Goal: Task Accomplishment & Management: Use online tool/utility

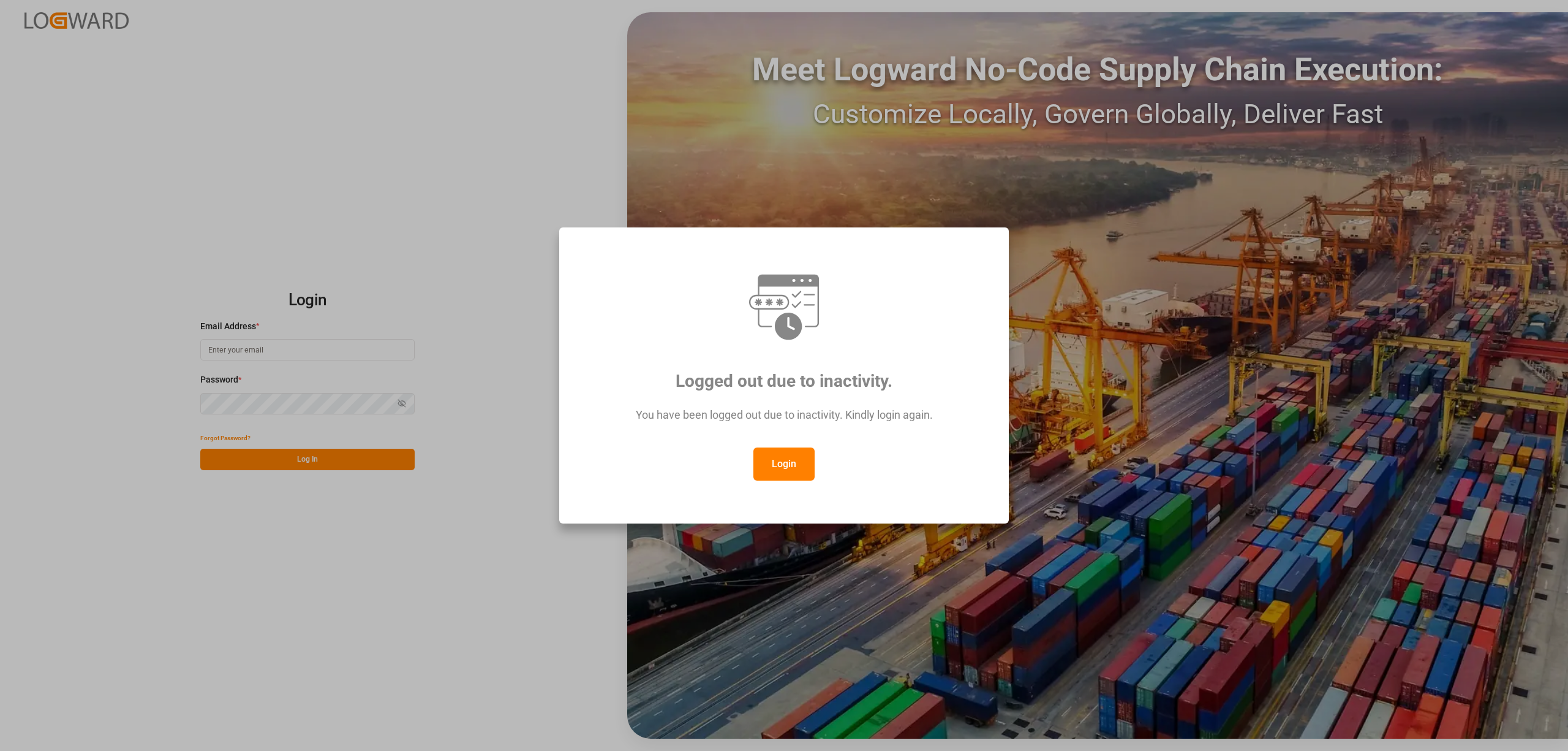
click at [792, 472] on button "Login" at bounding box center [784, 464] width 62 height 33
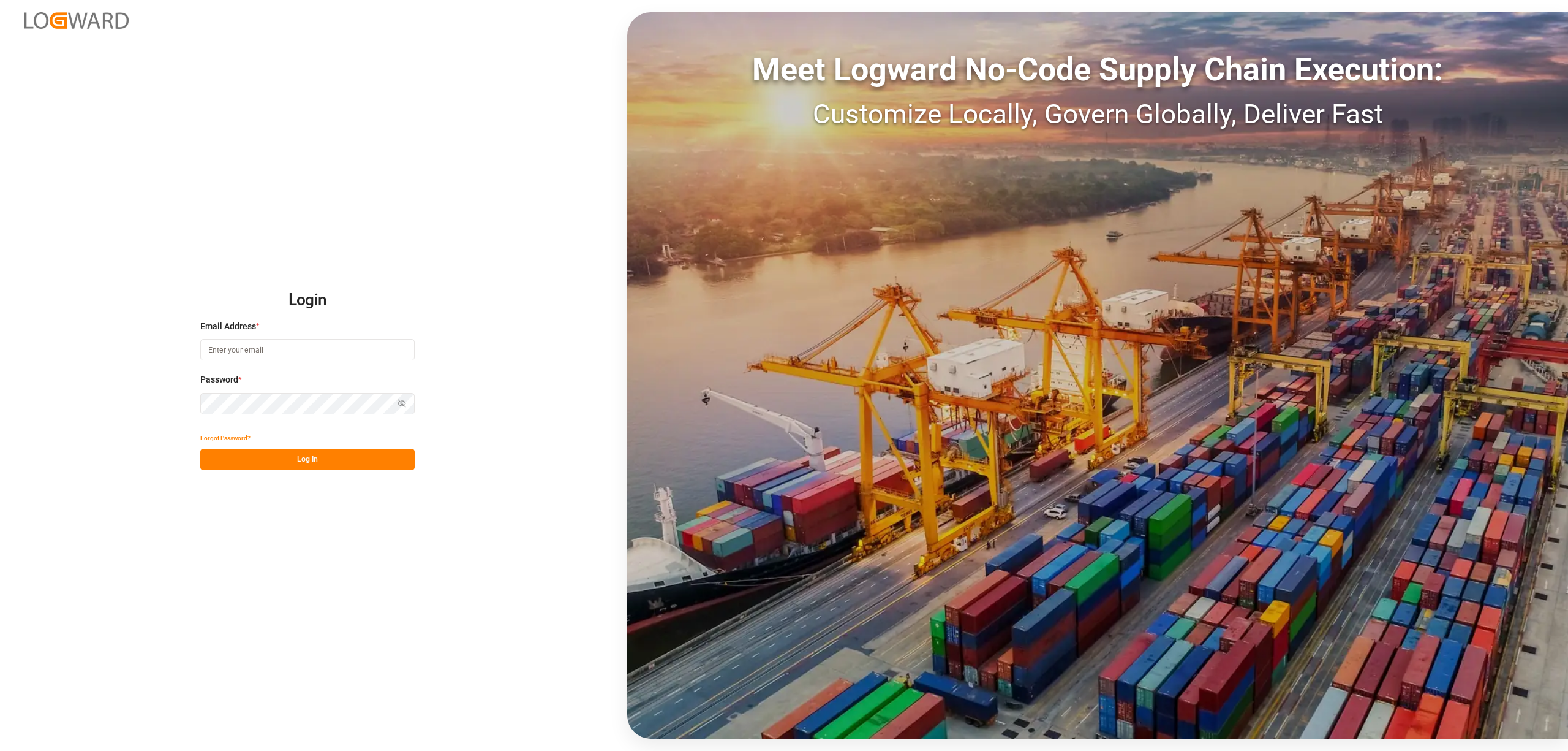
click at [224, 349] on input at bounding box center [307, 349] width 215 height 22
type input "inge.niegsch@rhenus.com"
click at [310, 464] on button "Log In" at bounding box center [307, 459] width 215 height 22
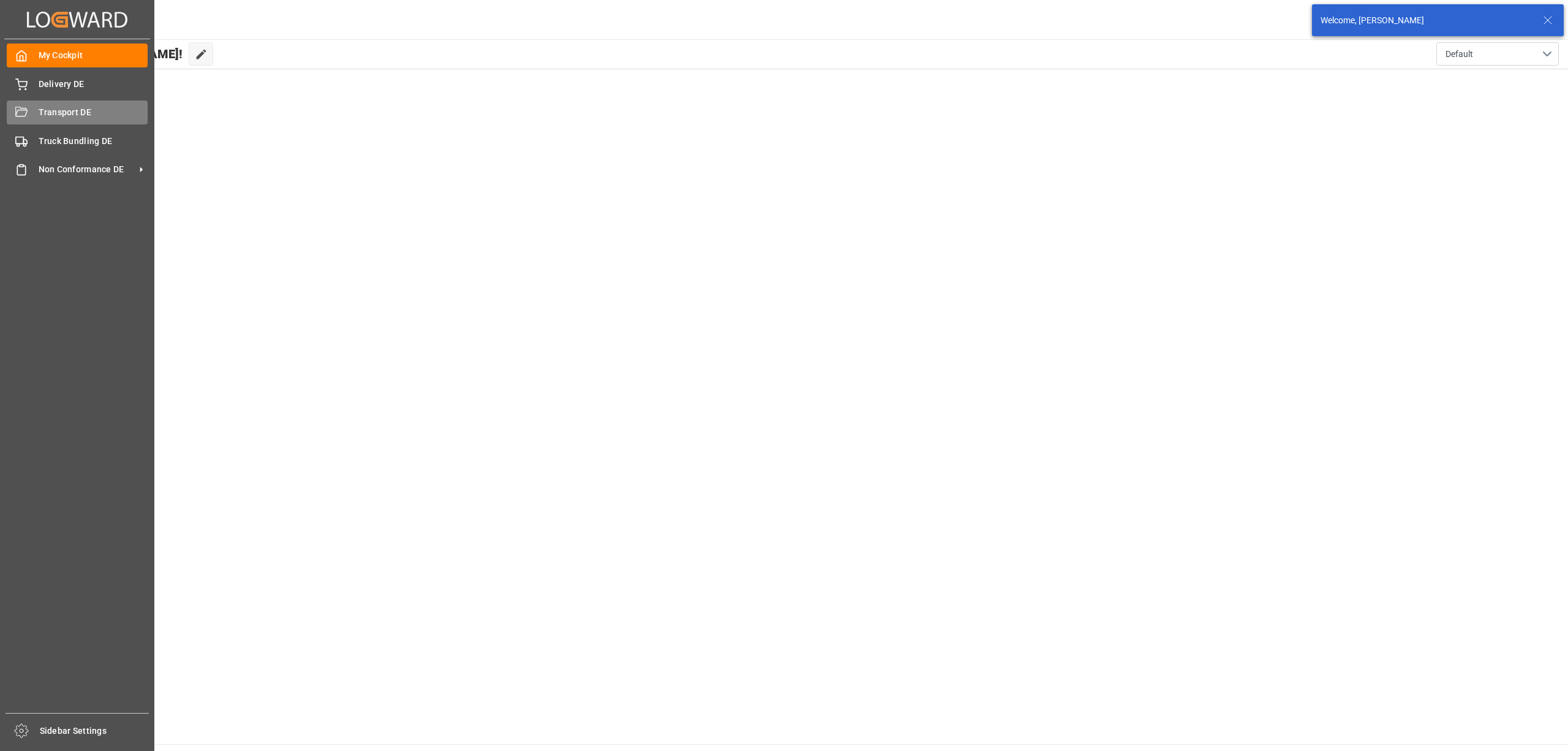
click at [39, 114] on span "Transport DE" at bounding box center [94, 112] width 110 height 13
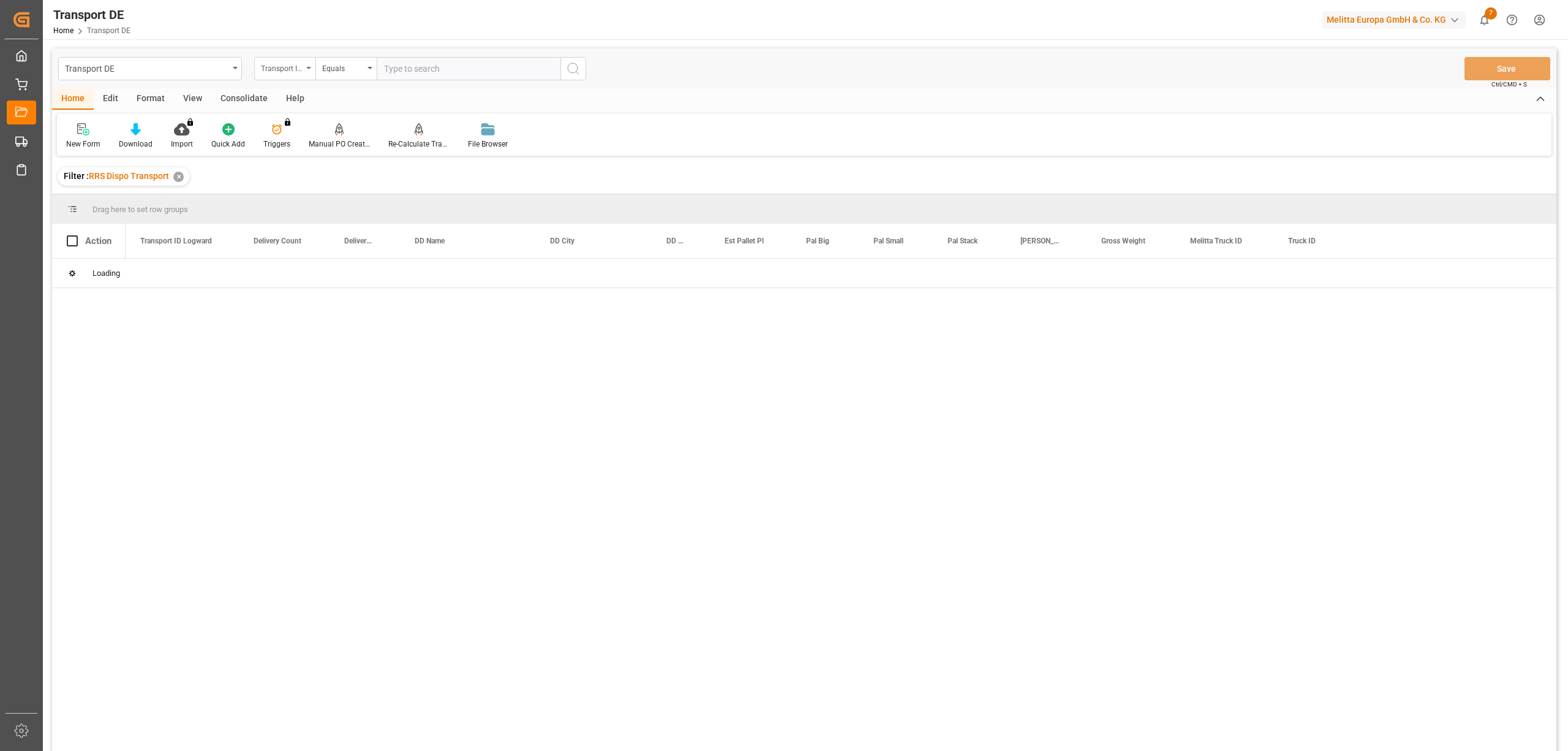
click at [293, 68] on div "Transport ID Logward" at bounding box center [281, 67] width 42 height 14
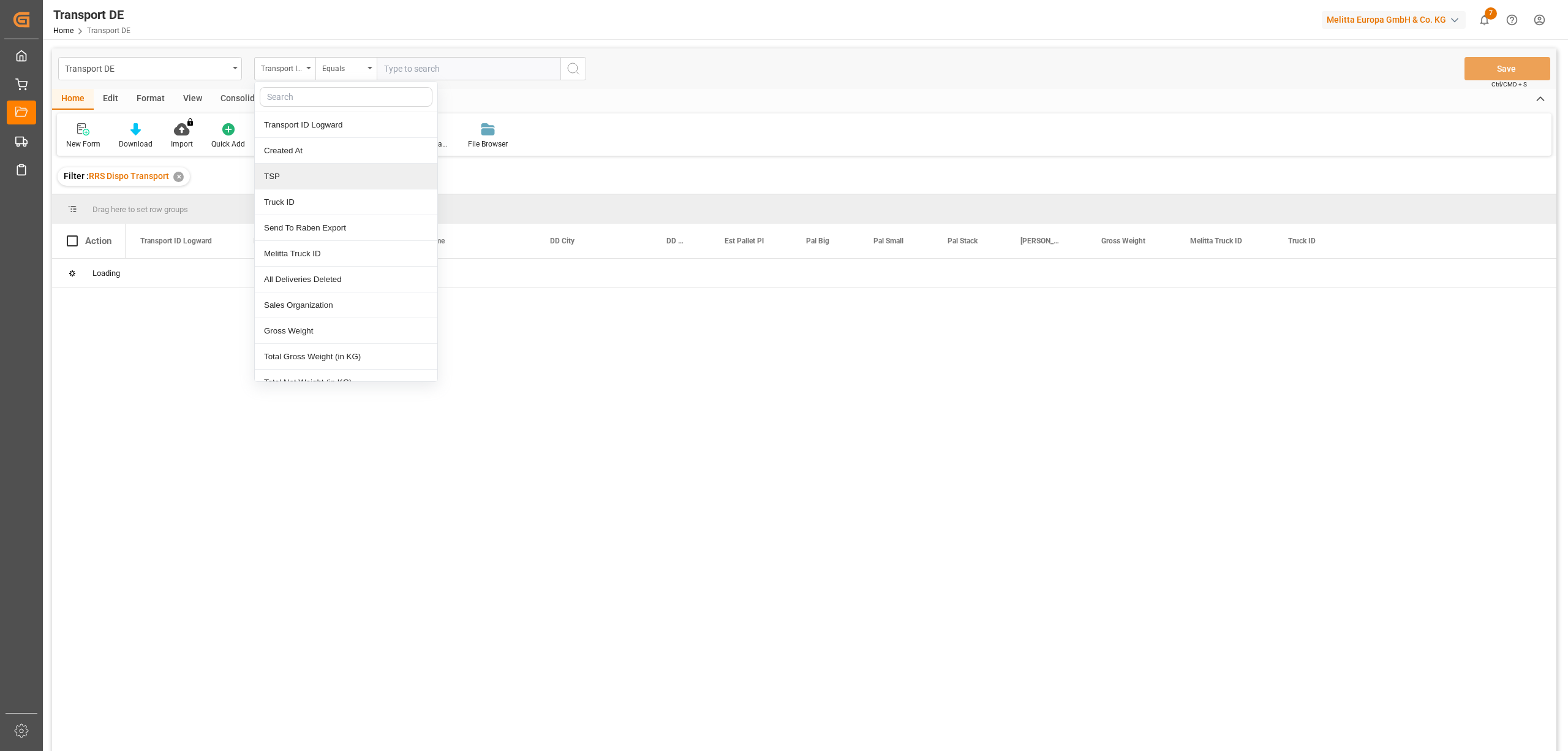
click at [273, 180] on div "TSP" at bounding box center [346, 176] width 183 height 26
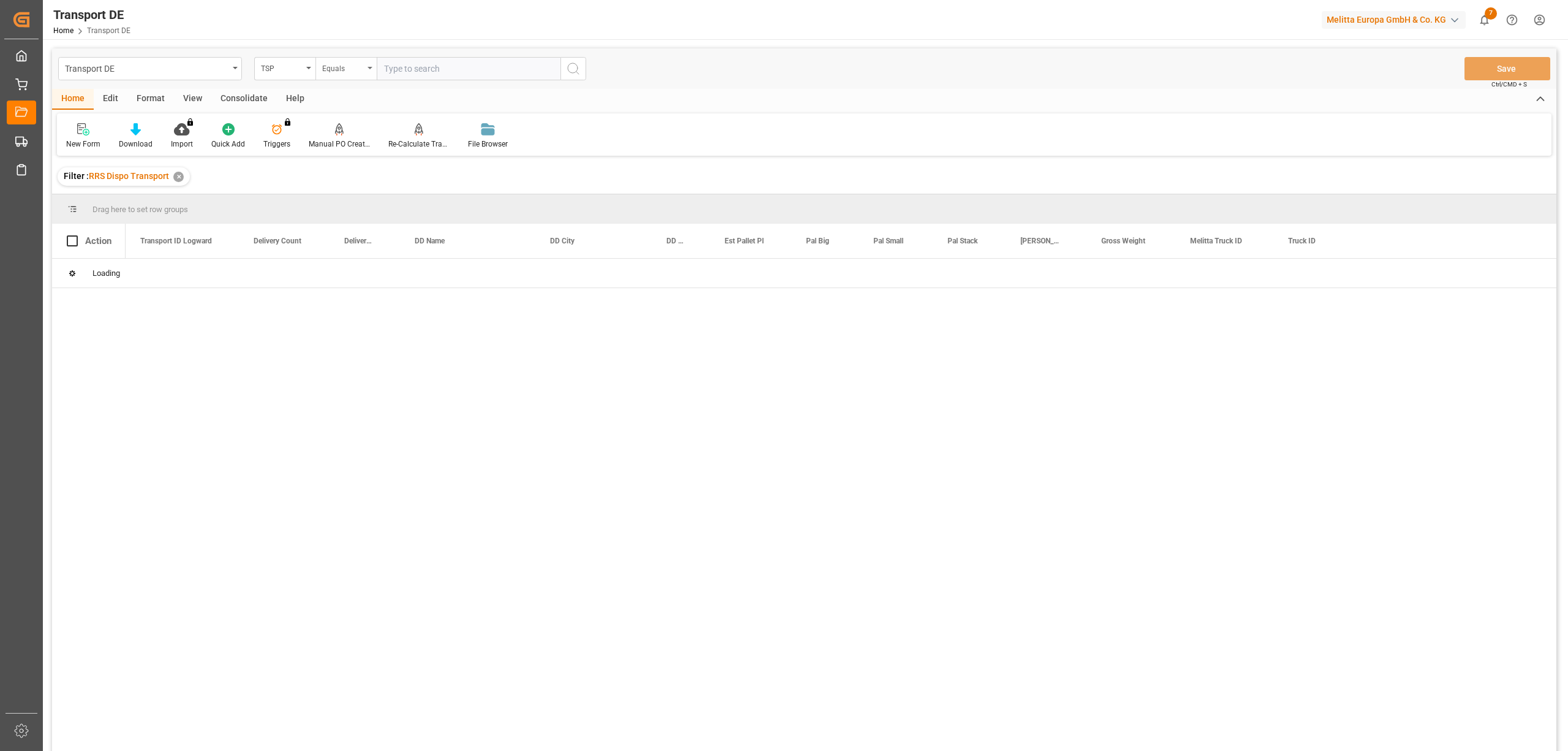
click at [336, 65] on div "Equals" at bounding box center [343, 67] width 42 height 14
click at [344, 204] on div "Starts with" at bounding box center [408, 202] width 183 height 26
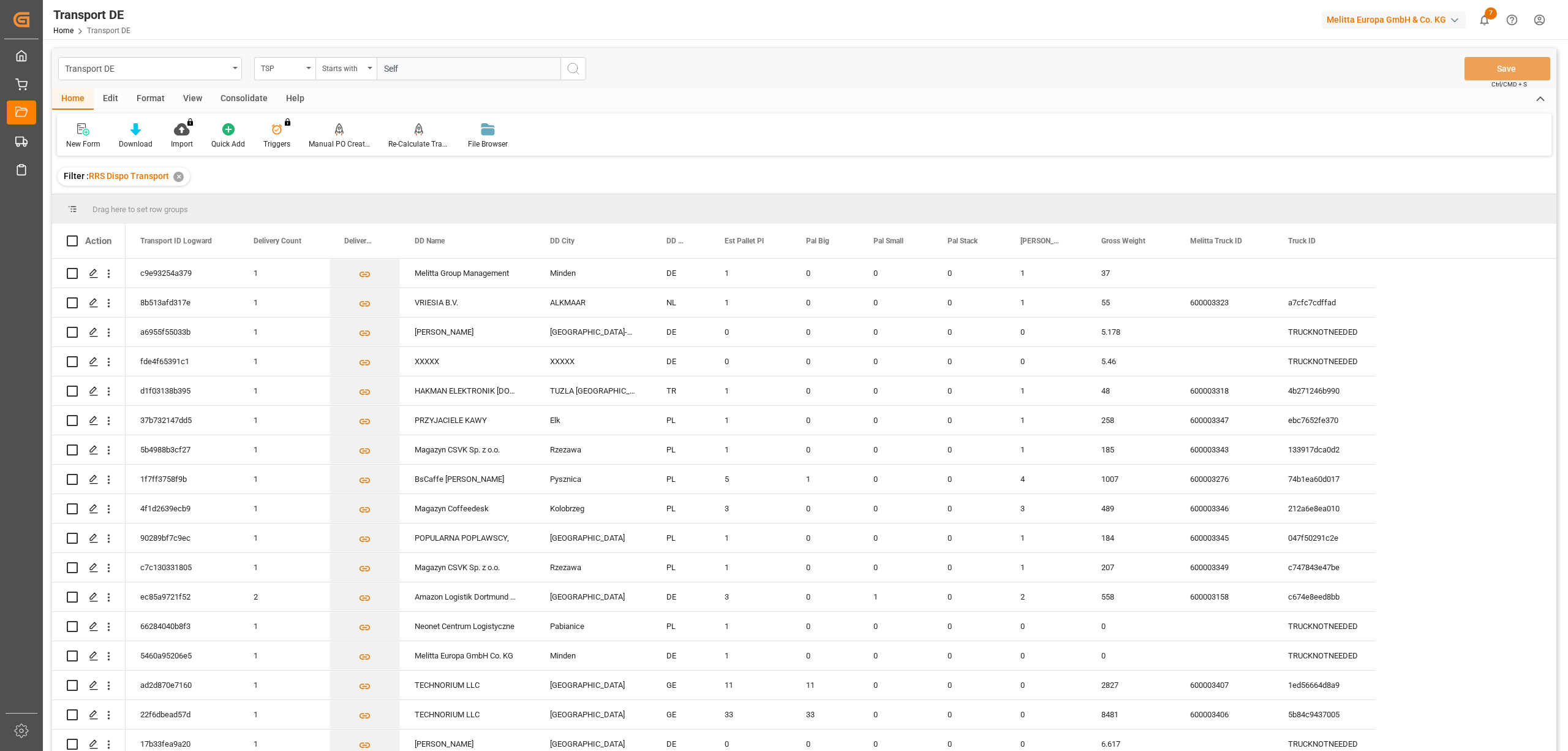
type input "Self"
click at [580, 66] on icon "search button" at bounding box center [573, 69] width 15 height 15
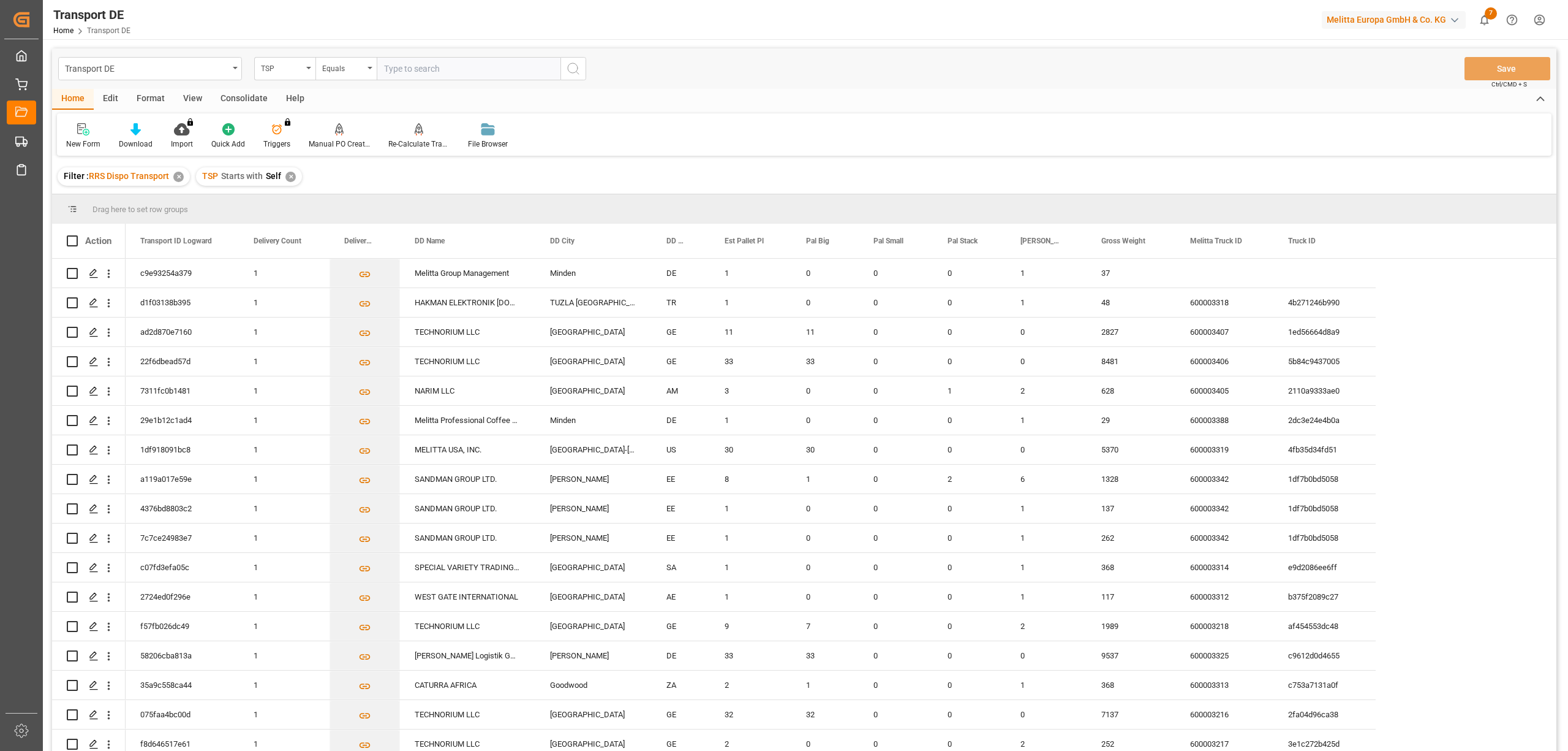
click at [236, 99] on div "Consolidate" at bounding box center [244, 100] width 65 height 21
click at [93, 135] on div "Consolidation List" at bounding box center [97, 136] width 79 height 27
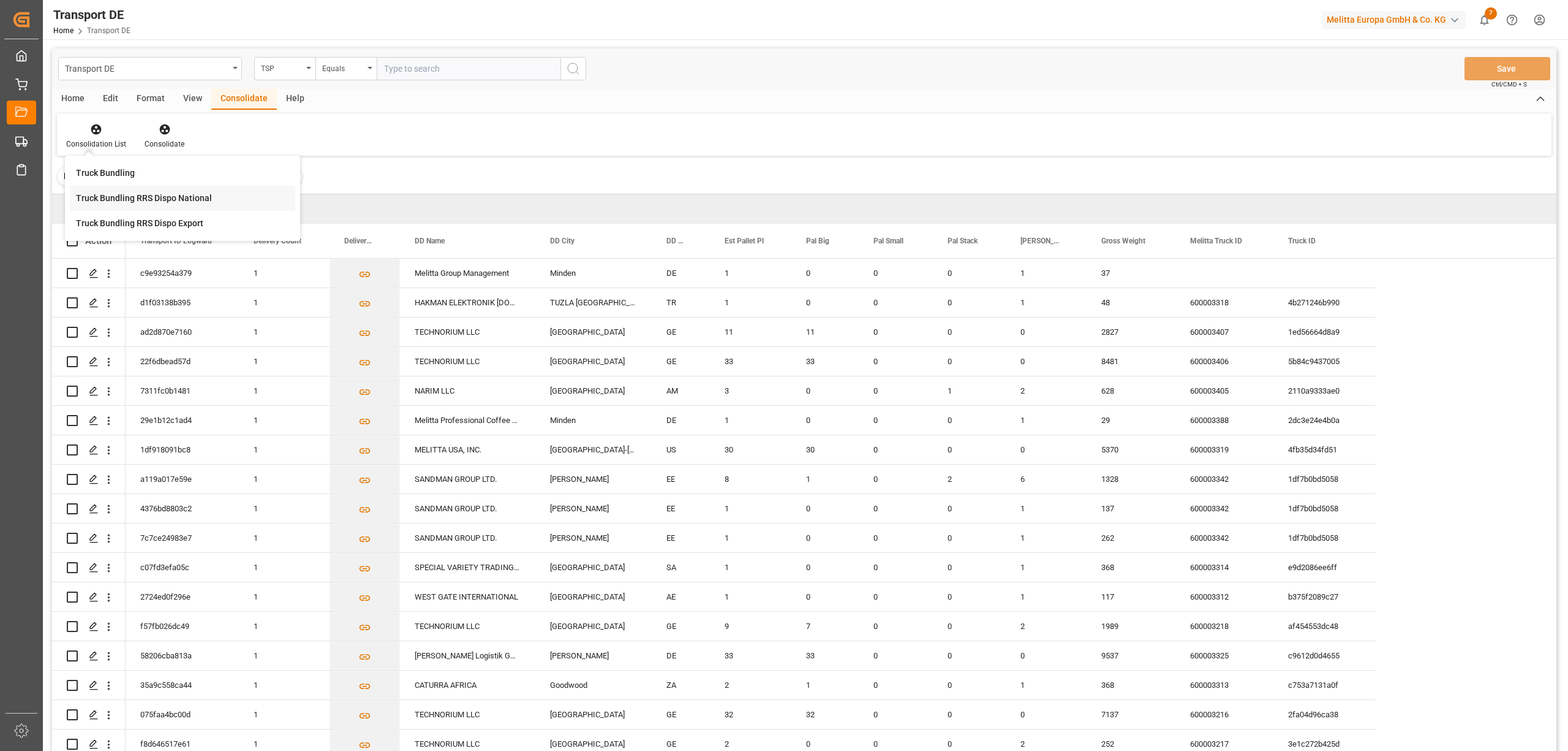
click at [121, 195] on div "Truck Bundling RRS Dispo National" at bounding box center [143, 198] width 136 height 13
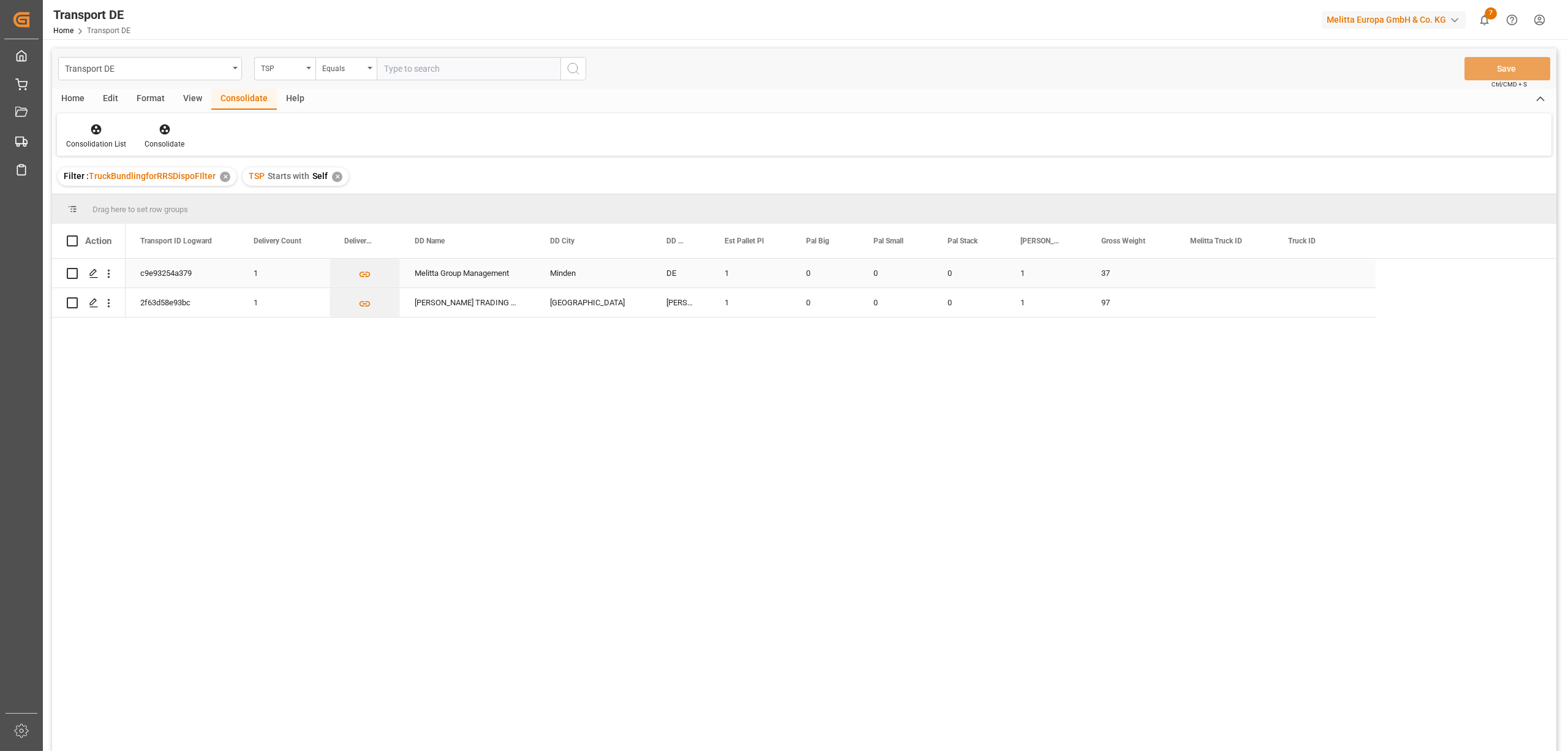
click at [74, 273] on input "Press Space to toggle row selection (unchecked)" at bounding box center [72, 273] width 11 height 11
checkbox input "true"
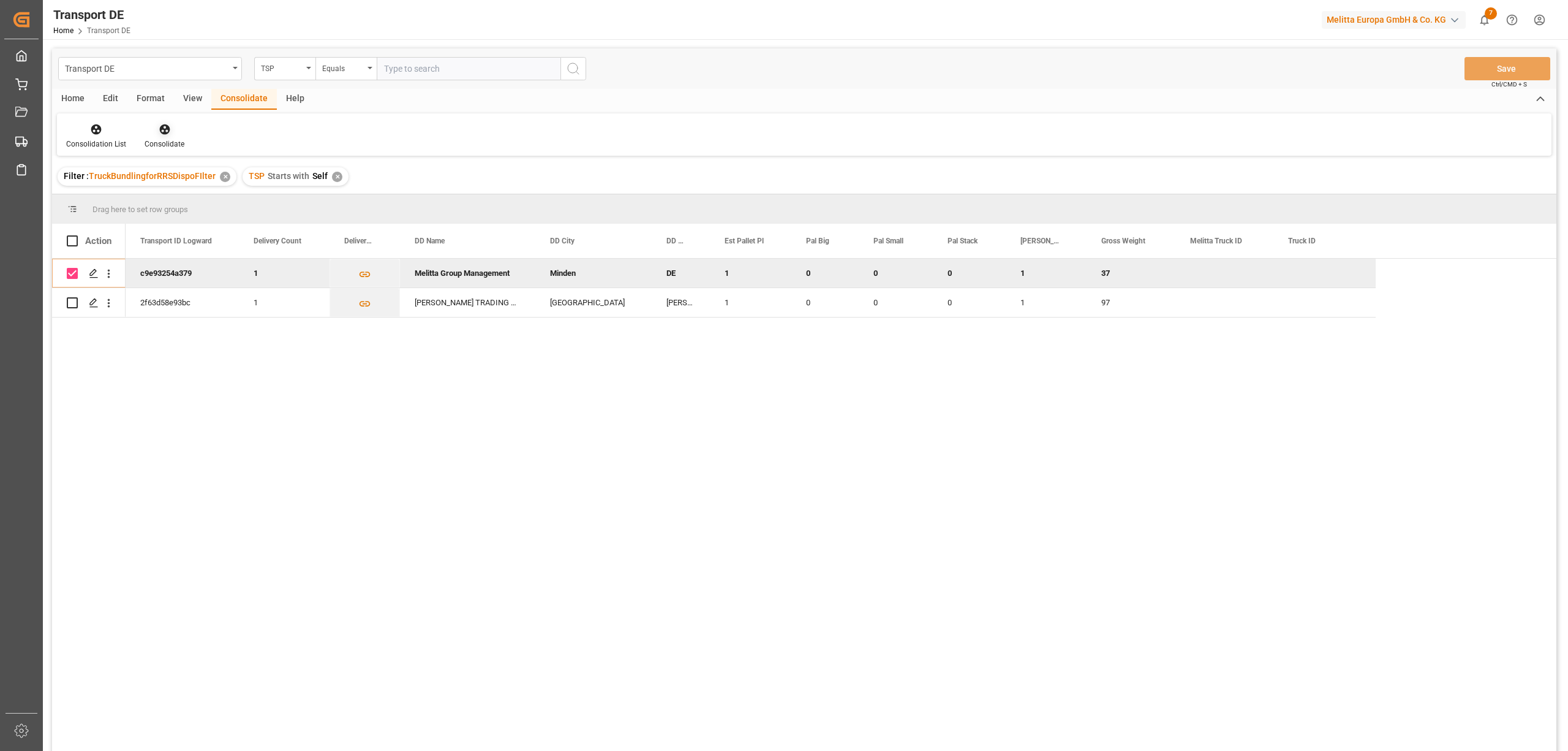
click at [162, 129] on icon at bounding box center [165, 129] width 10 height 10
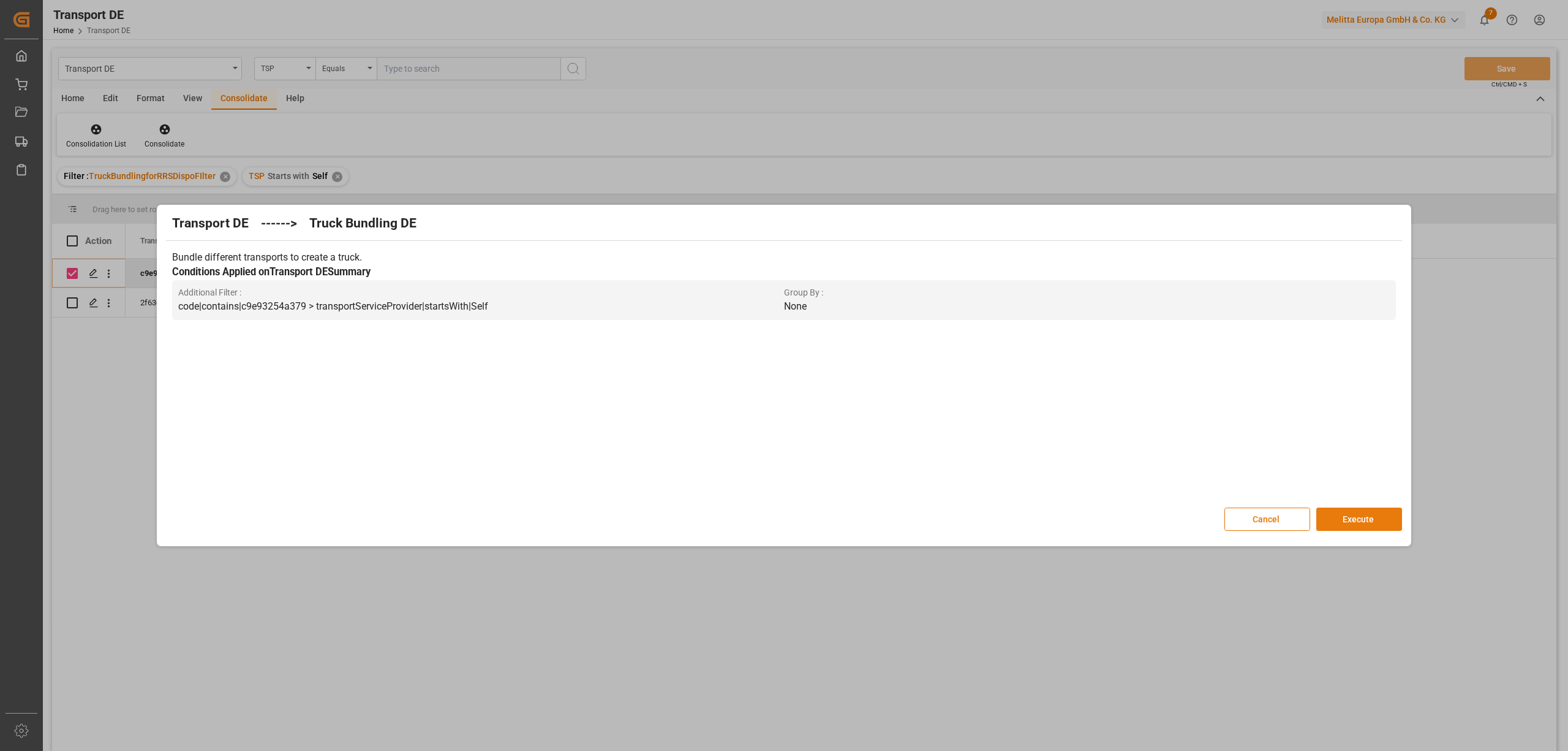
click at [1361, 521] on button "Execute" at bounding box center [1359, 518] width 86 height 23
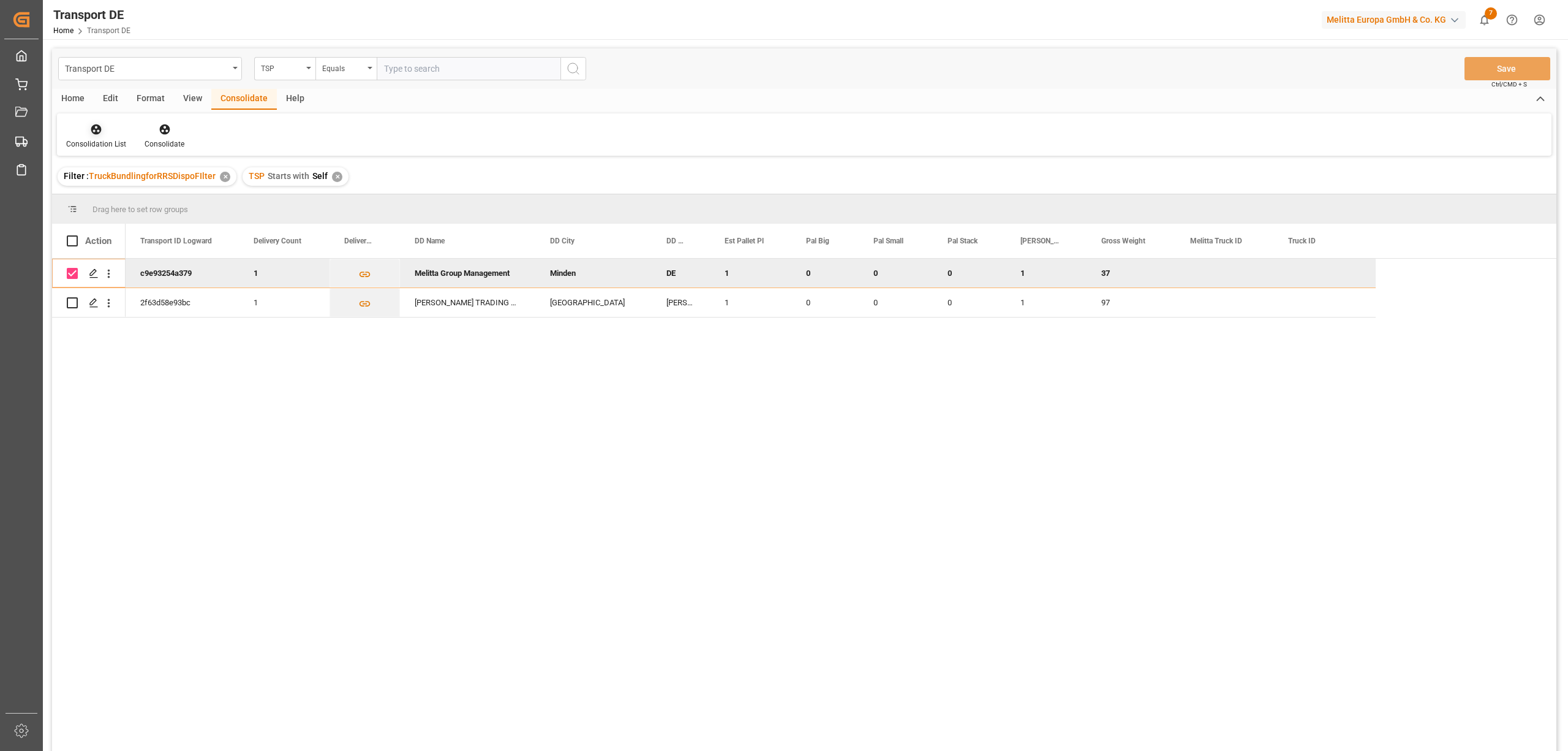
click at [91, 136] on div "Consolidation List" at bounding box center [97, 136] width 79 height 27
click at [119, 198] on div "Transport DE TSP Equals Save Ctrl/CMD + S Home Edit Format View Consolidate Hel…" at bounding box center [804, 415] width 1504 height 735
